Goal: Transaction & Acquisition: Purchase product/service

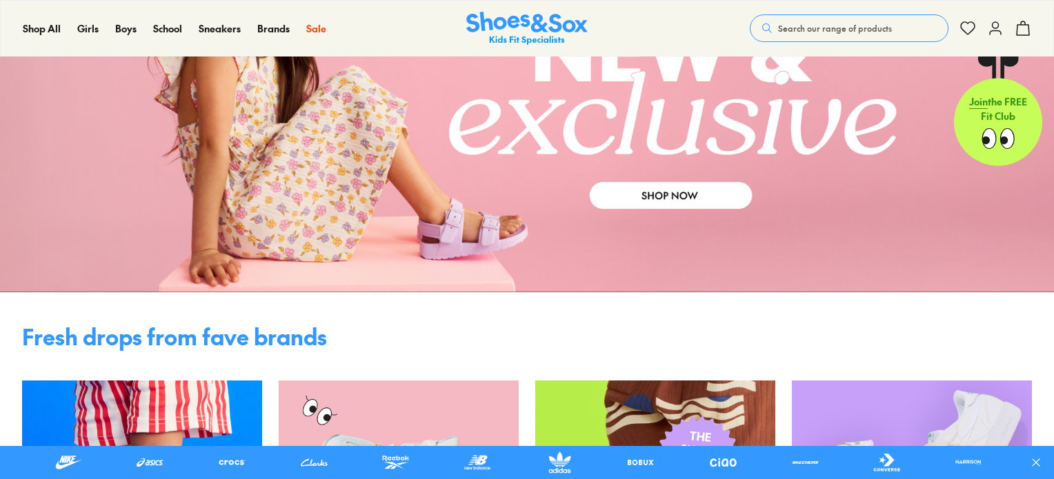
scroll to position [174, 0]
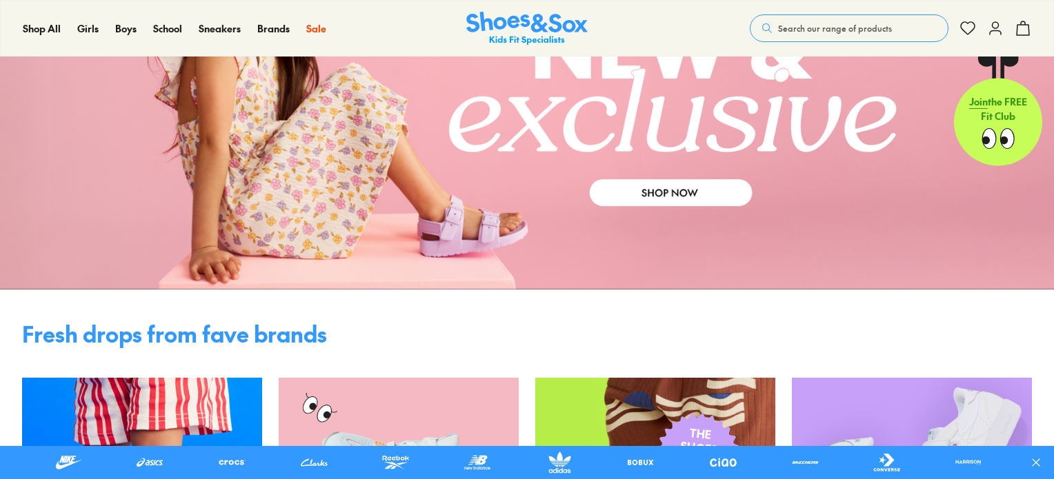
click at [541, 145] on link at bounding box center [527, 99] width 1054 height 379
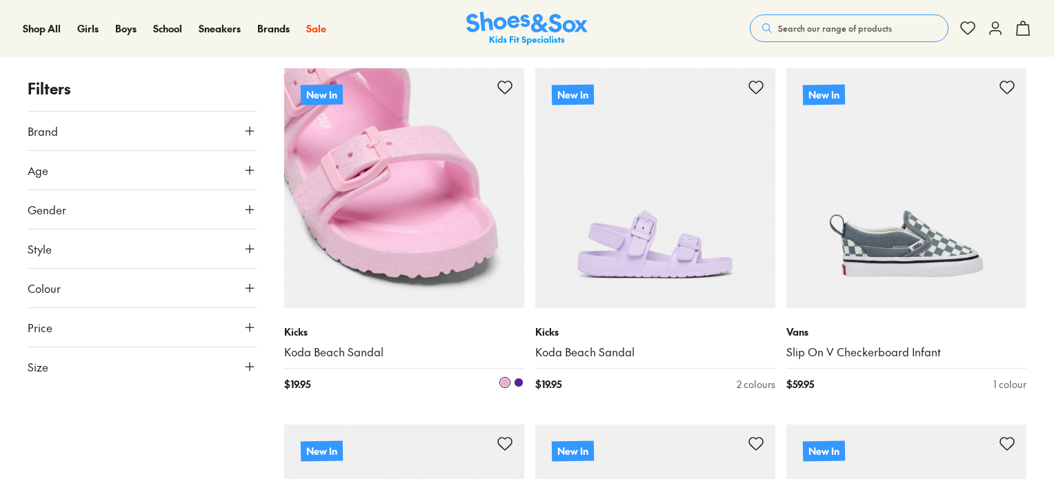
scroll to position [3063, 0]
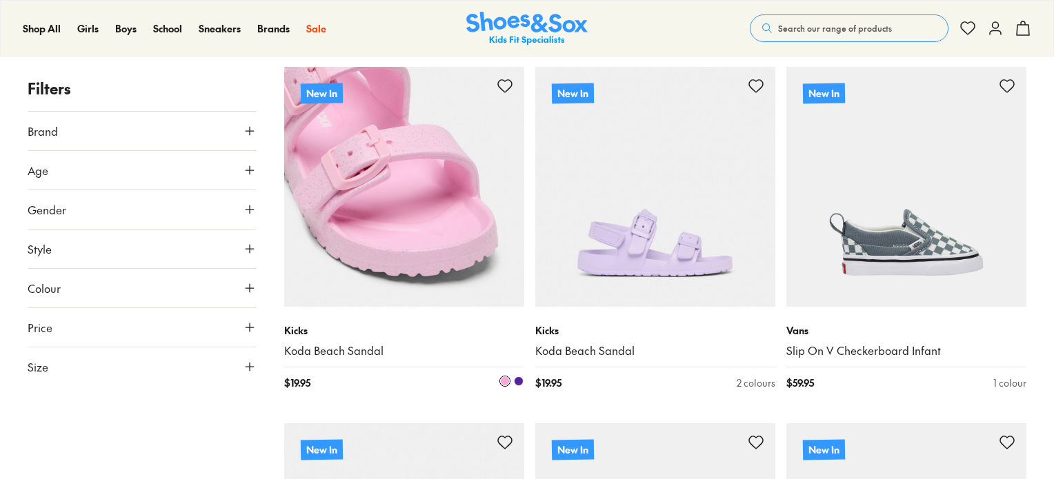
click at [452, 125] on img at bounding box center [404, 187] width 240 height 240
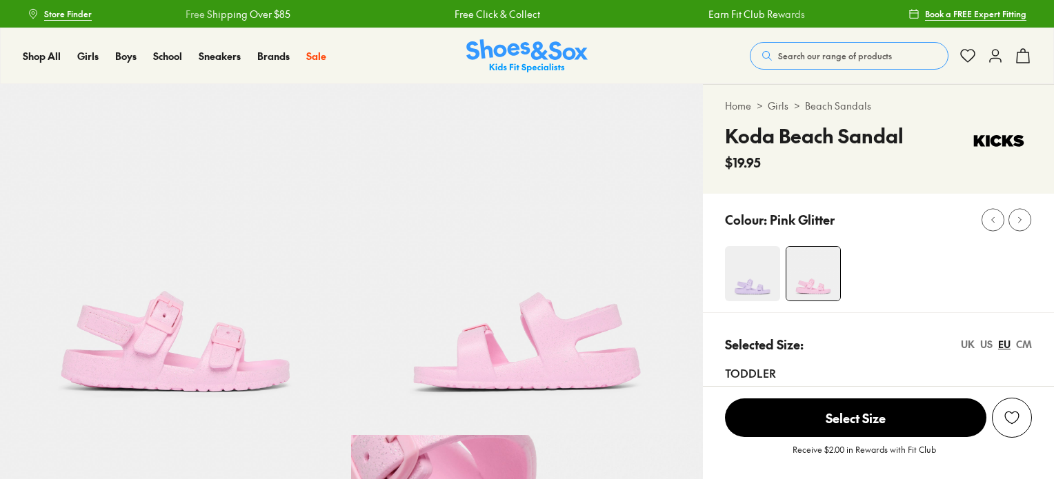
select select "*"
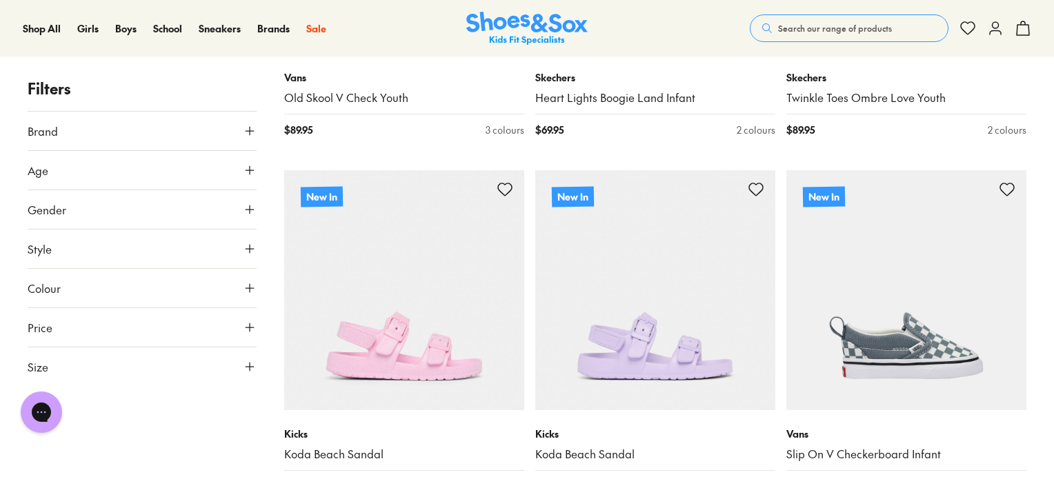
click at [789, 34] on button "Search our range of products" at bounding box center [848, 28] width 199 height 28
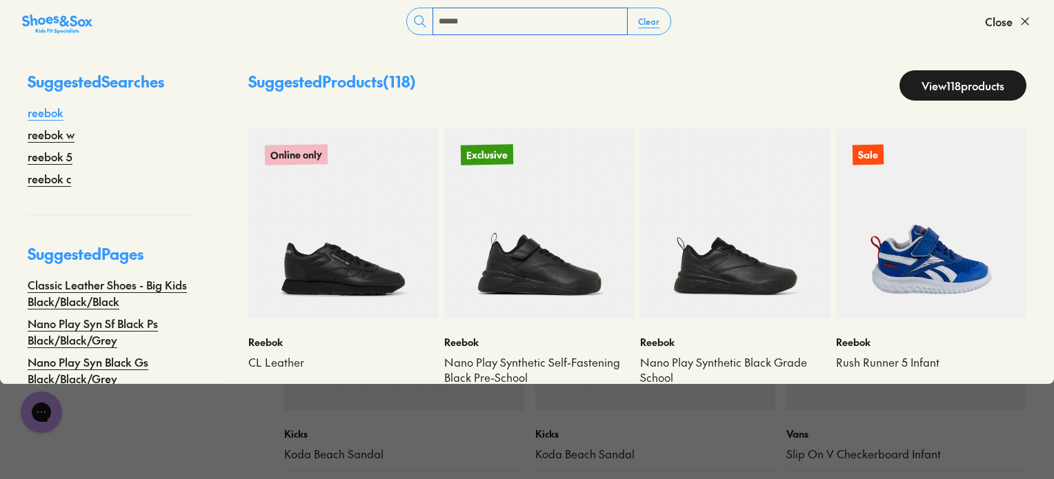
type input "******"
click at [52, 110] on link "reebok" at bounding box center [46, 112] width 36 height 17
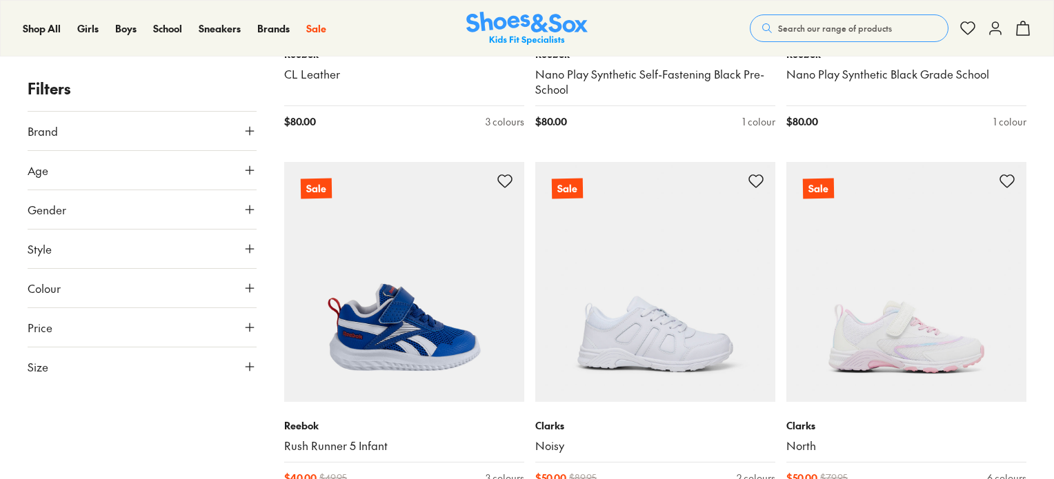
scroll to position [407, 0]
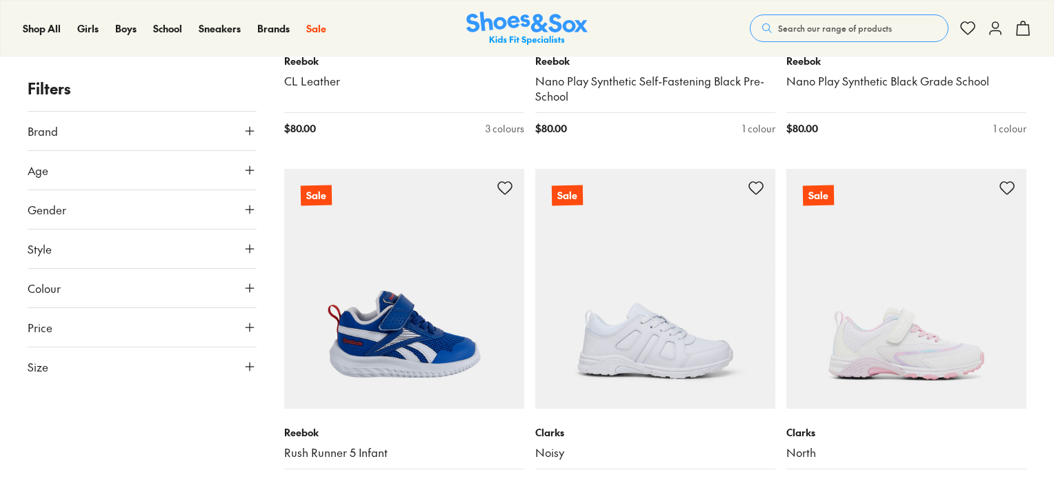
click at [159, 368] on button "Size" at bounding box center [142, 367] width 229 height 39
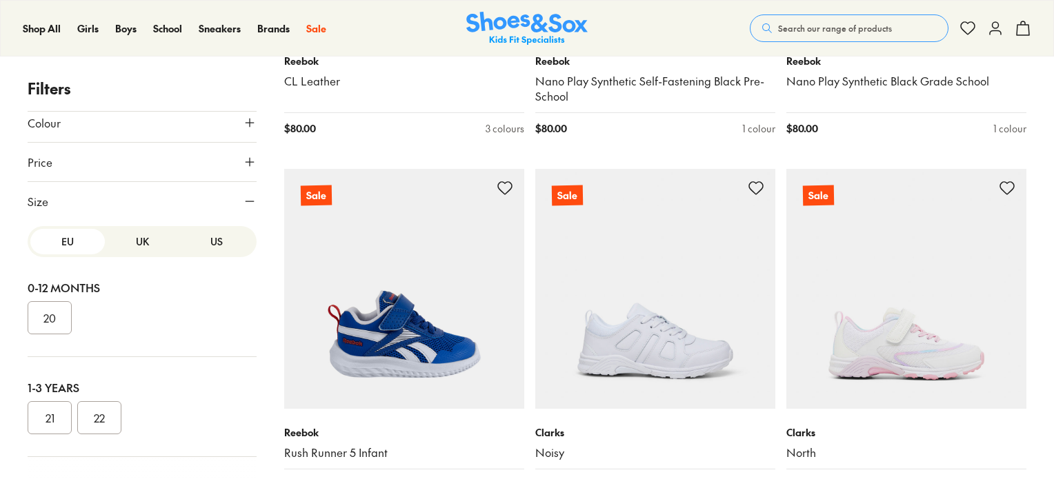
scroll to position [170, 0]
click at [201, 239] on button "US" at bounding box center [216, 237] width 74 height 26
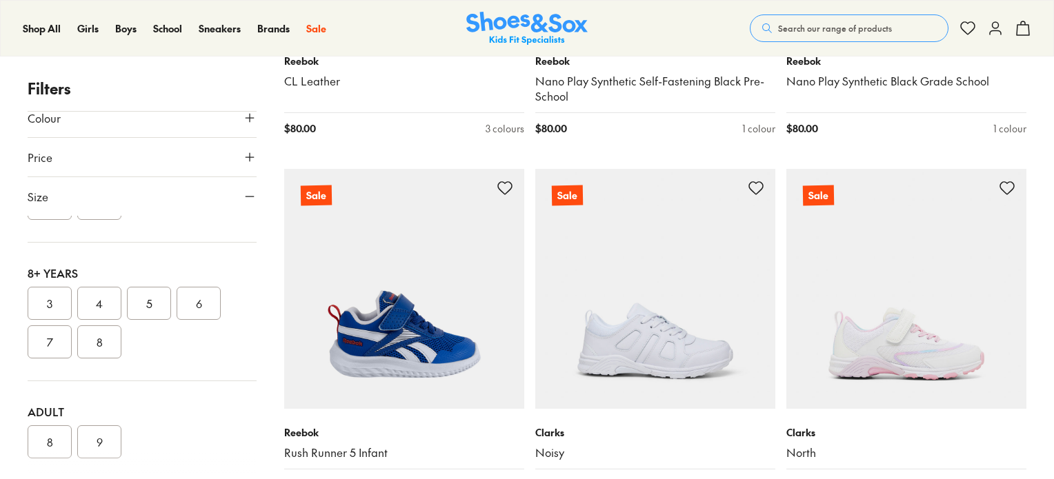
scroll to position [387, 0]
click at [44, 336] on button "7" at bounding box center [50, 341] width 44 height 33
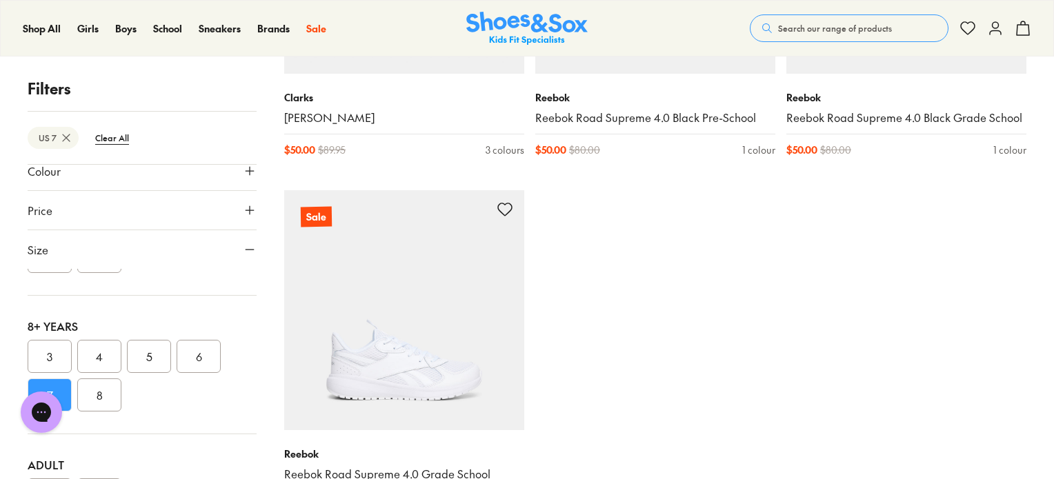
scroll to position [4274, 0]
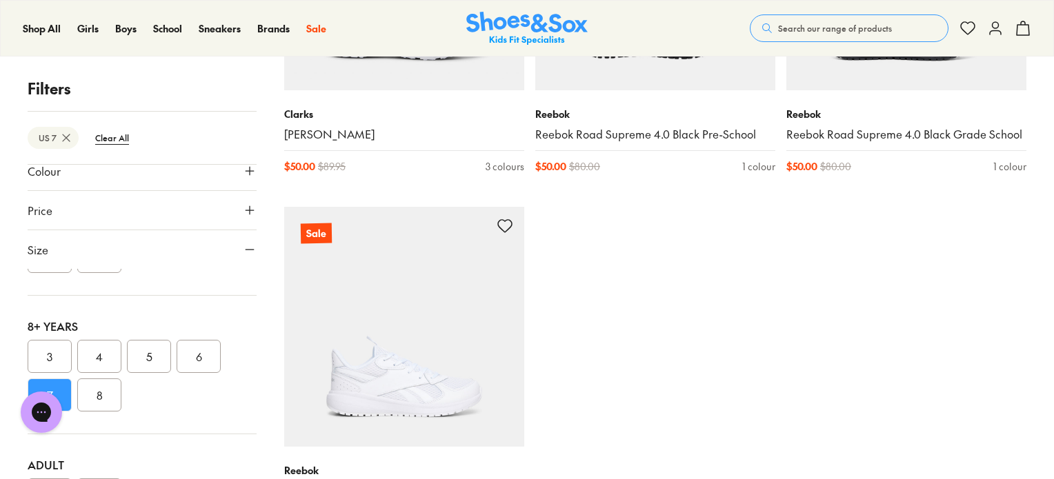
click at [185, 355] on button "6" at bounding box center [199, 356] width 44 height 33
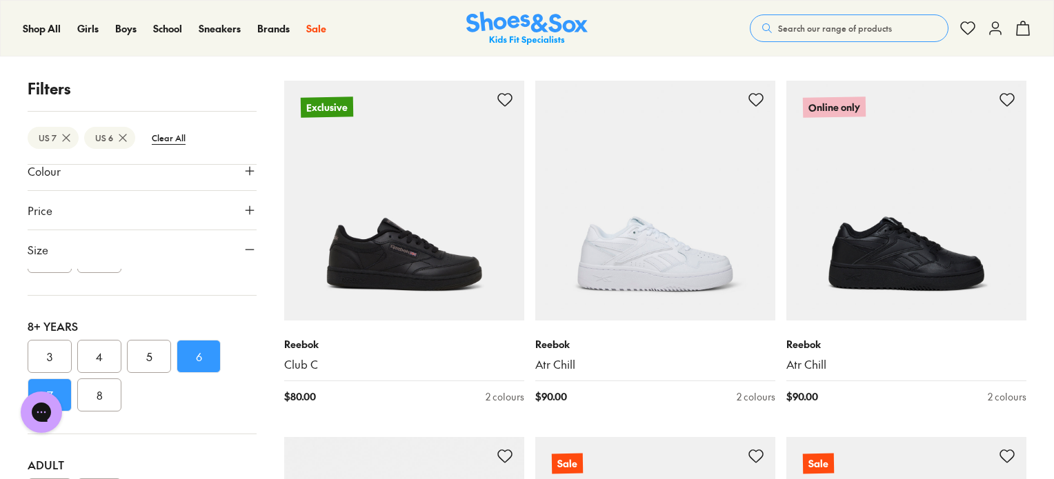
scroll to position [1909, 0]
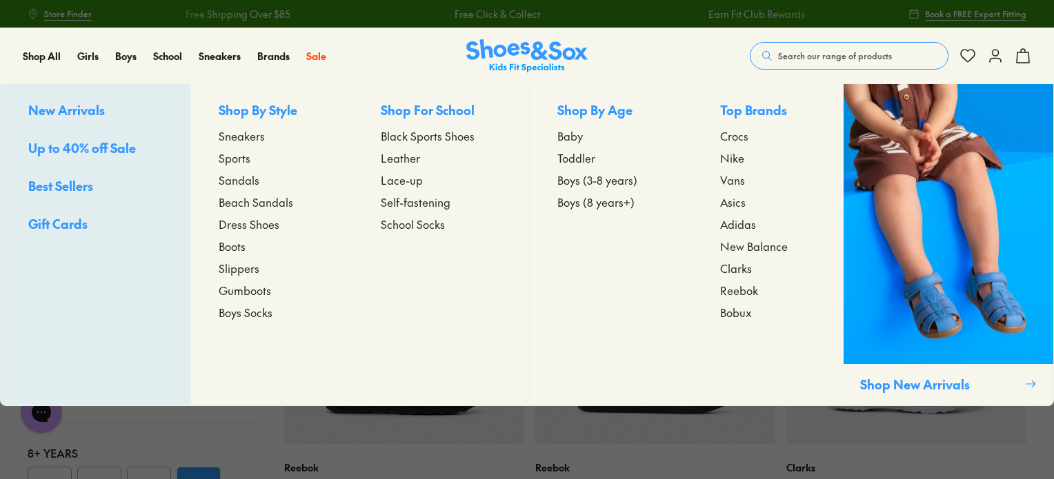
click at [232, 176] on span "Sandals" at bounding box center [239, 180] width 41 height 17
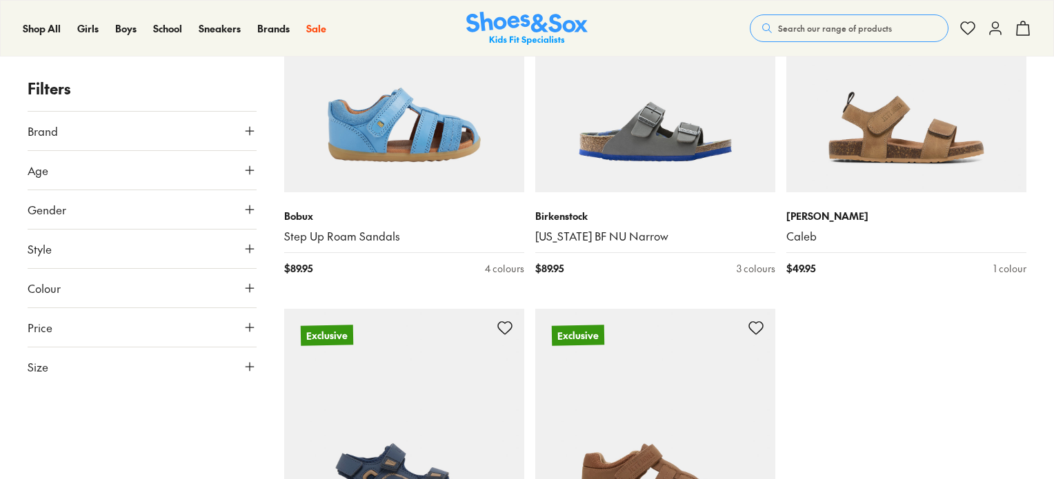
scroll to position [3558, 0]
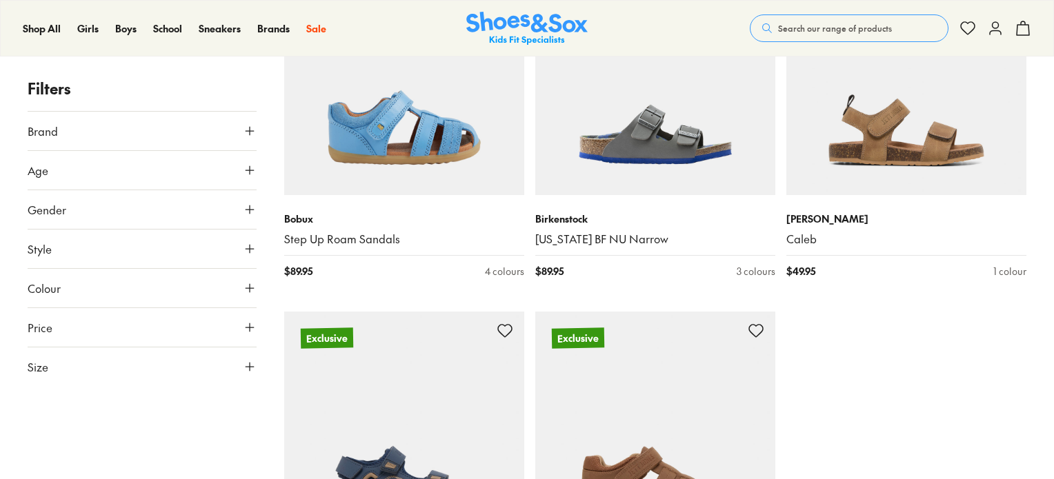
type input "***"
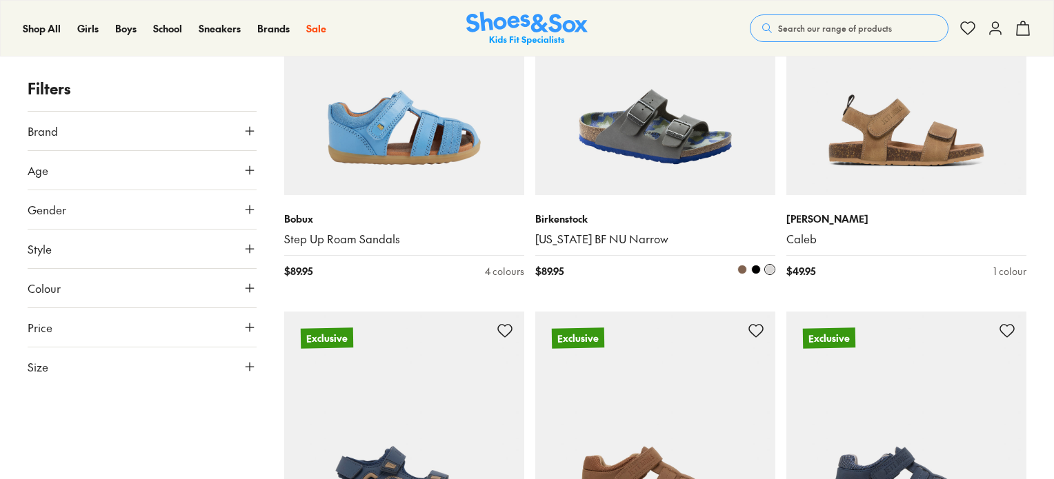
click at [600, 116] on img at bounding box center [655, 75] width 240 height 240
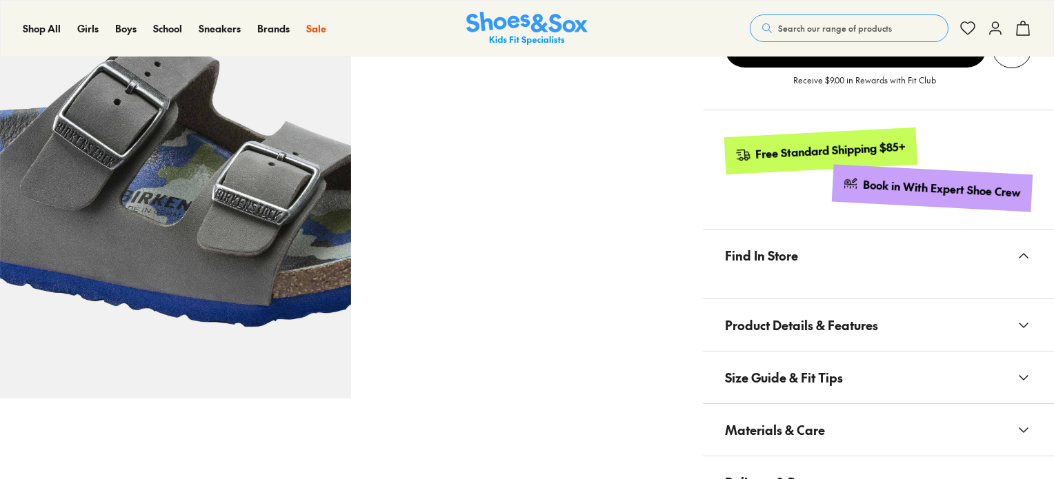
scroll to position [692, 0]
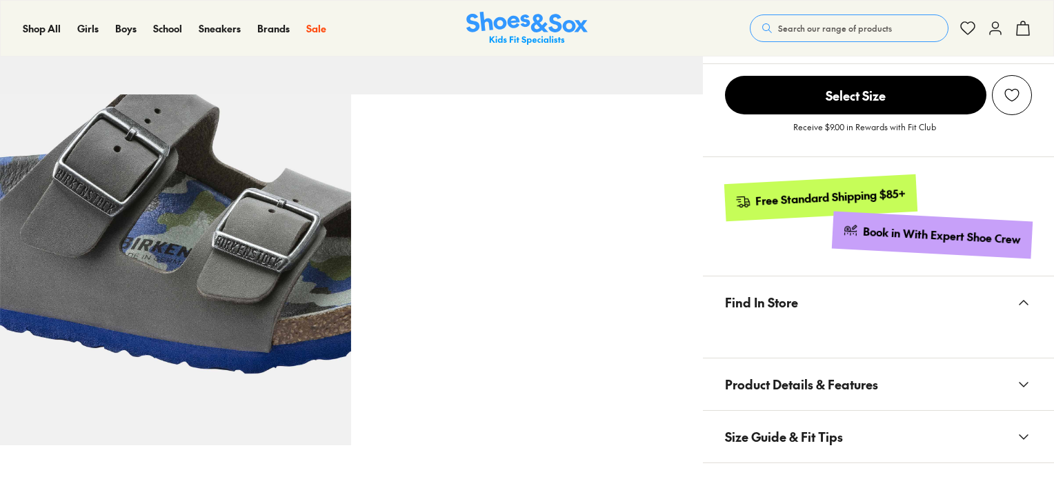
select select "*"
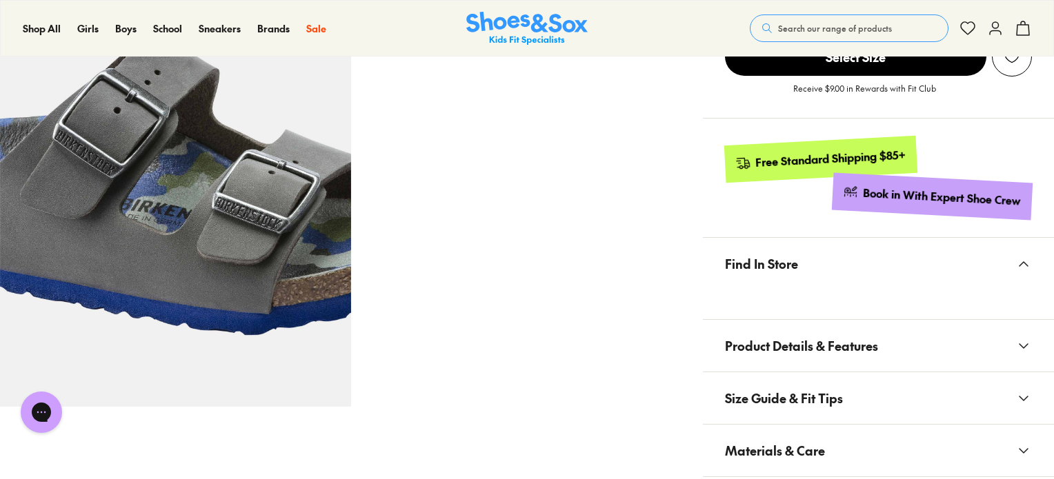
scroll to position [849, 0]
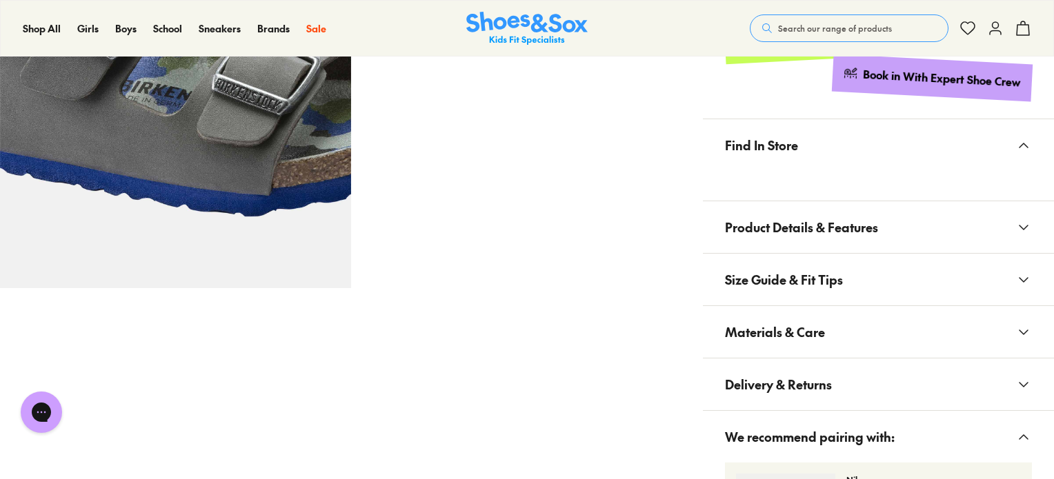
click at [847, 254] on button "Size Guide & Fit Tips" at bounding box center [878, 280] width 351 height 52
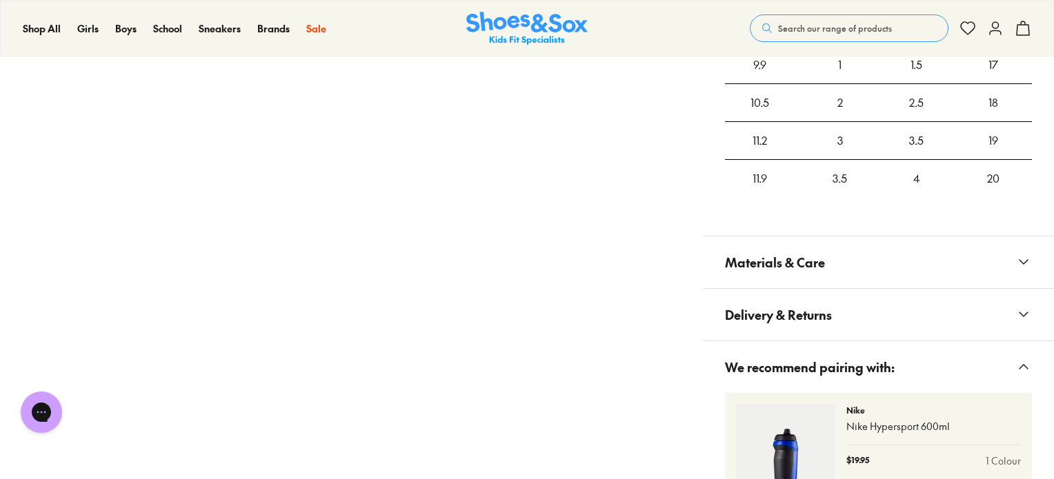
scroll to position [1288, 0]
click at [851, 236] on button "Materials & Care" at bounding box center [878, 262] width 351 height 52
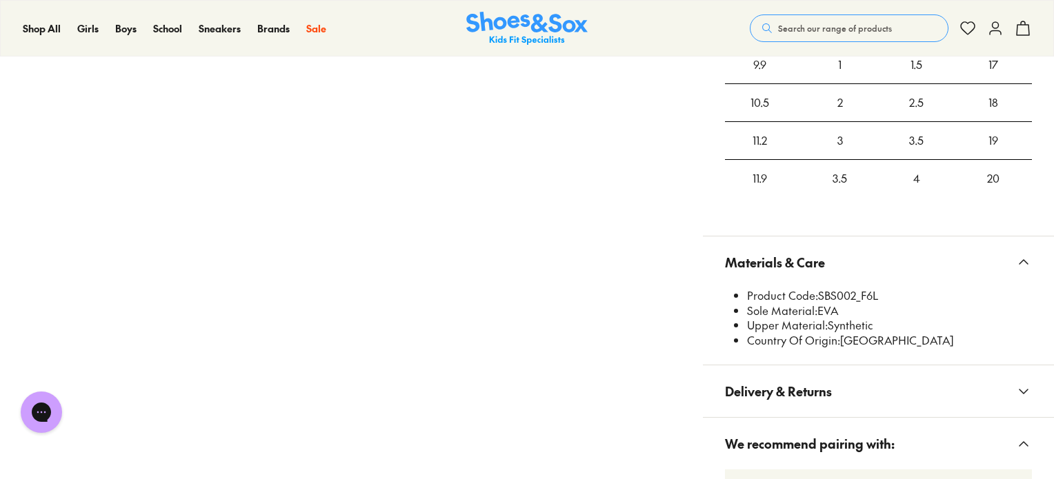
scroll to position [1398, 0]
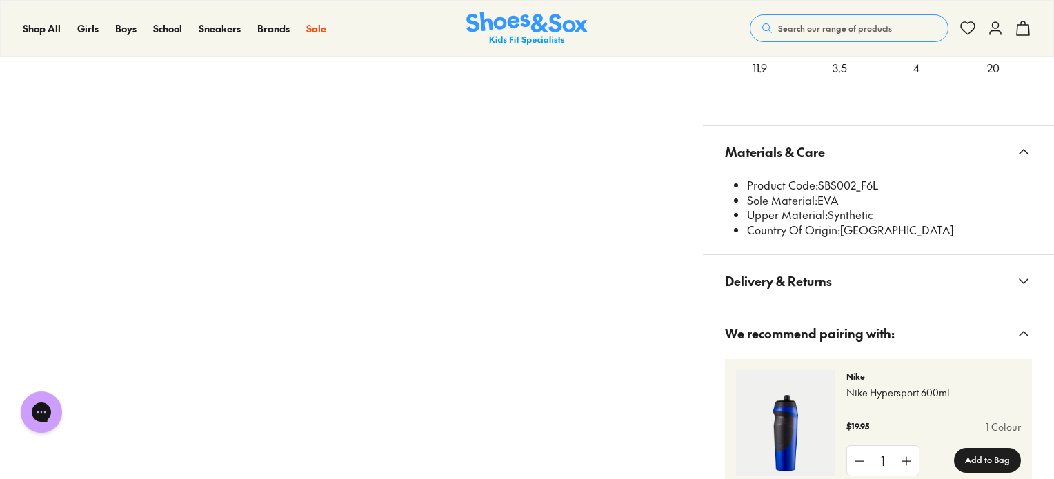
click at [843, 255] on button "Delivery & Returns" at bounding box center [878, 281] width 351 height 52
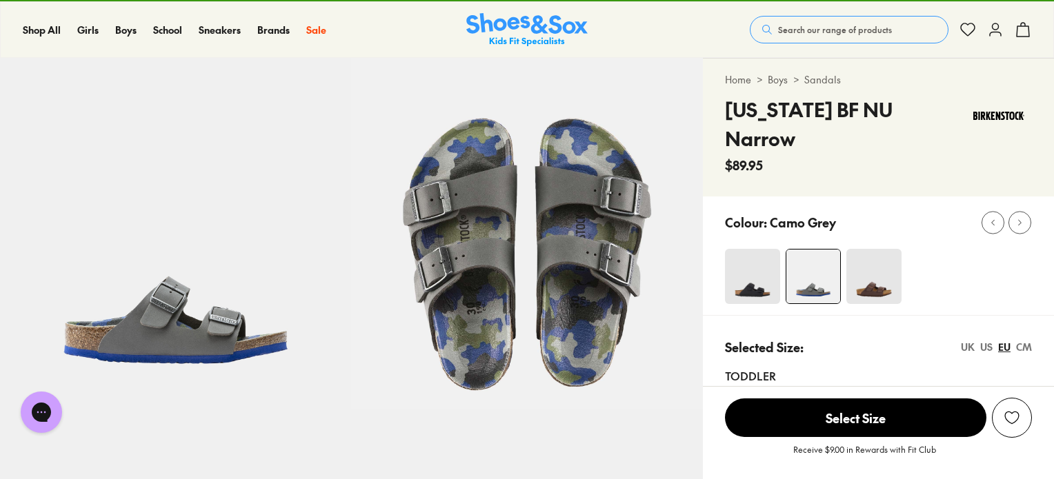
scroll to position [0, 0]
